Goal: Use online tool/utility

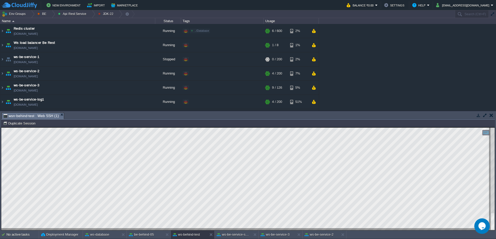
scroll to position [1, 12]
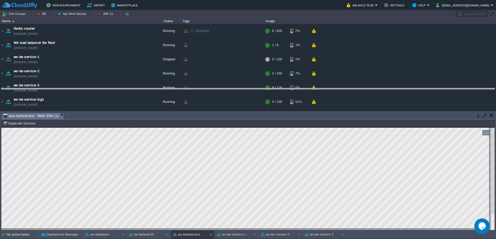
drag, startPoint x: 230, startPoint y: 118, endPoint x: 217, endPoint y: 8, distance: 110.8
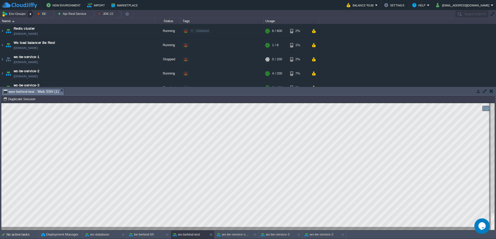
click at [32, 12] on div at bounding box center [31, 13] width 7 height 7
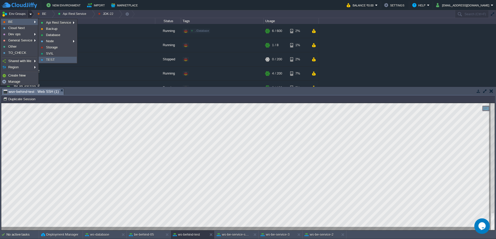
click at [55, 60] on link "TEST" at bounding box center [57, 60] width 37 height 6
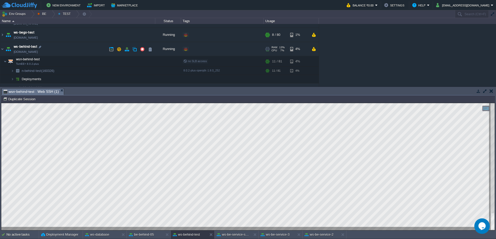
scroll to position [31, 0]
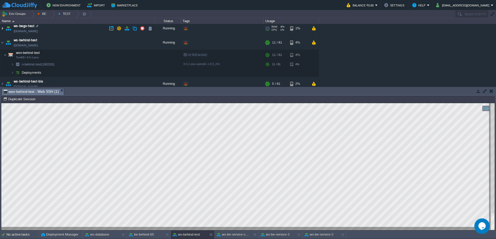
click at [0, 27] on img at bounding box center [2, 28] width 4 height 14
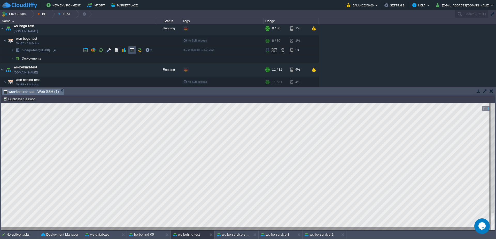
click at [132, 49] on button "button" at bounding box center [132, 50] width 5 height 5
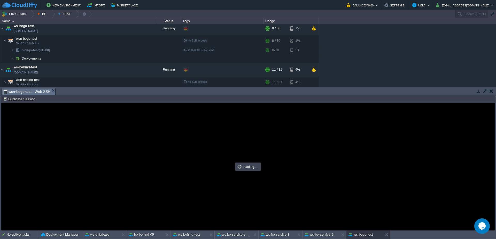
type input "#000000"
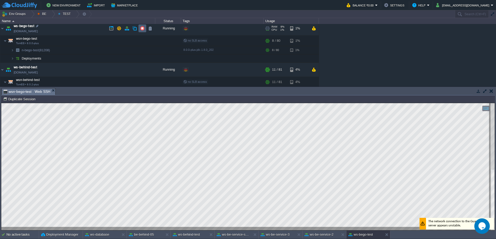
click at [141, 27] on button "button" at bounding box center [142, 28] width 5 height 5
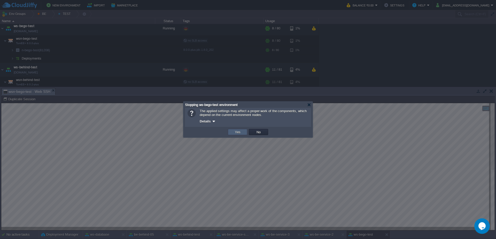
click at [243, 134] on td "Yes" at bounding box center [237, 132] width 19 height 6
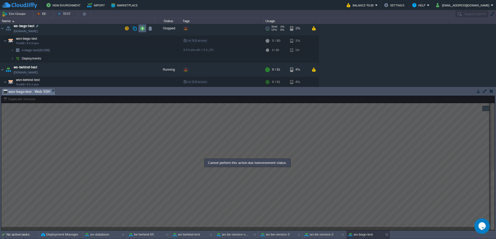
click at [142, 29] on button "button" at bounding box center [142, 28] width 5 height 5
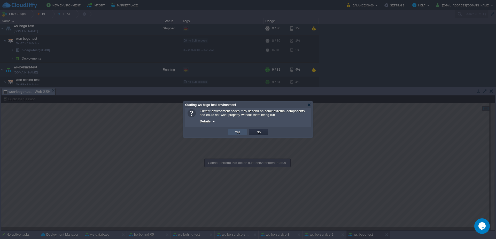
click at [237, 130] on button "Yes" at bounding box center [237, 132] width 9 height 5
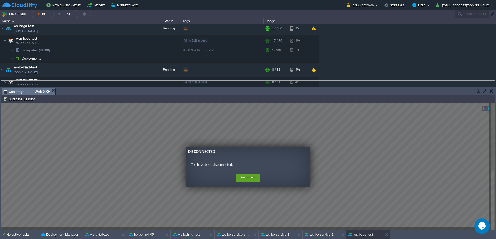
drag, startPoint x: 198, startPoint y: 93, endPoint x: 195, endPoint y: 85, distance: 8.7
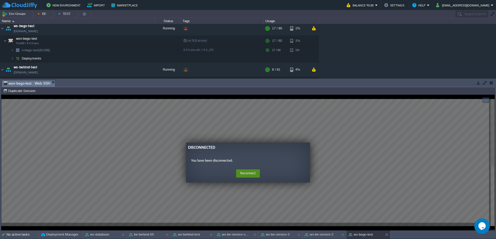
click at [249, 176] on button "Reconnect" at bounding box center [248, 174] width 24 height 8
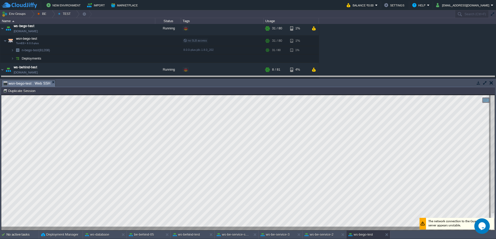
click at [219, 76] on body "New Environment Import Marketplace Bonus ₹0.00 Upgrade Account Balance ₹0.00 Se…" at bounding box center [248, 119] width 496 height 239
